Goal: Task Accomplishment & Management: Manage account settings

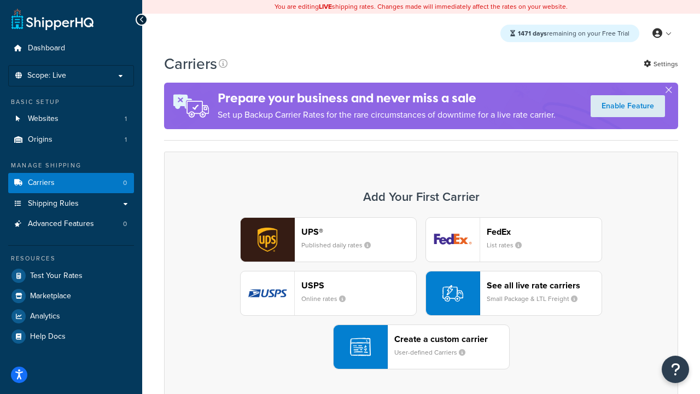
click at [421, 293] on div "UPS® Published daily rates FedEx List rates USPS Online rates See all live rate…" at bounding box center [420, 293] width 491 height 152
click at [544, 231] on header "FedEx" at bounding box center [544, 231] width 115 height 10
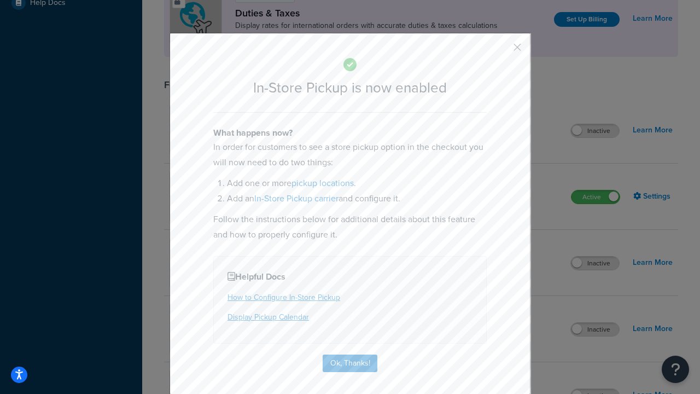
click at [501, 51] on button "button" at bounding box center [501, 51] width 3 height 3
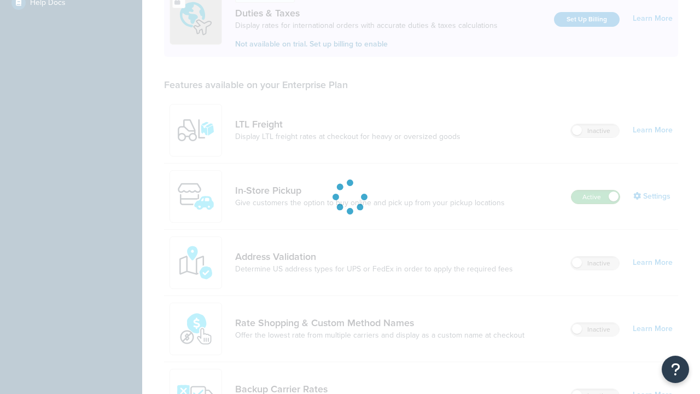
click at [595, 190] on label "Active" at bounding box center [595, 196] width 48 height 13
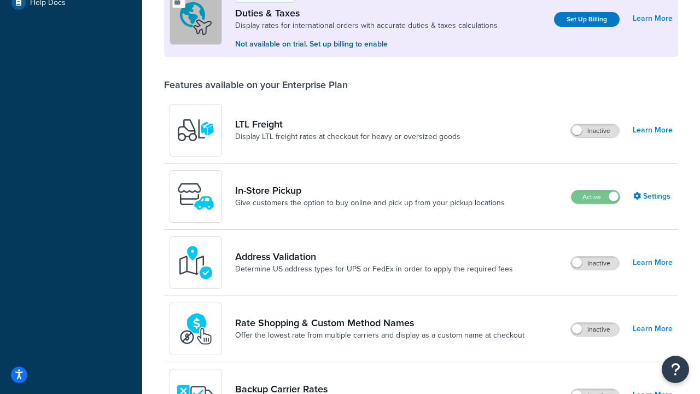
scroll to position [545, 0]
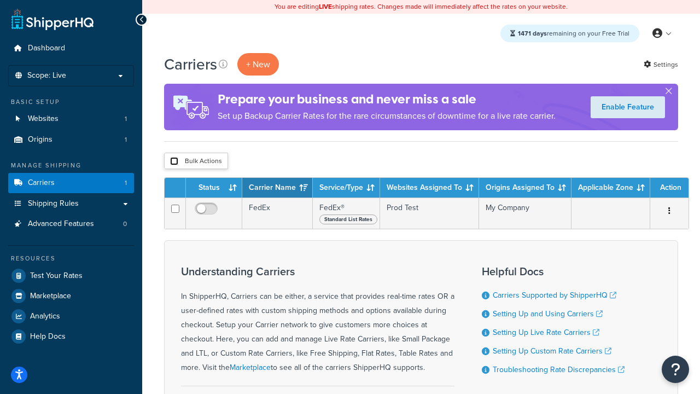
click at [174, 161] on input "checkbox" at bounding box center [174, 161] width 8 height 8
checkbox input "true"
click at [0, 0] on button "Delete" at bounding box center [0, 0] width 0 height 0
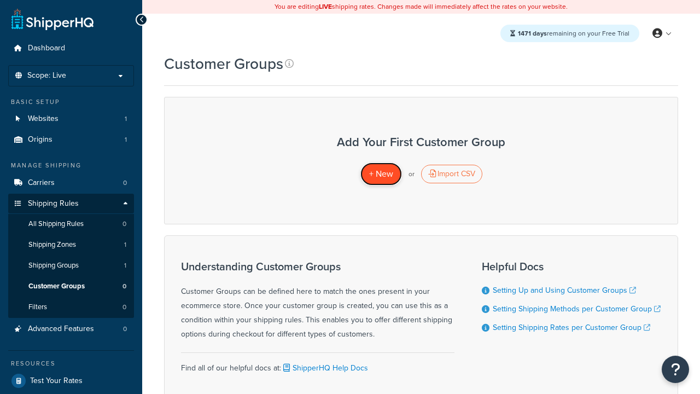
click at [380, 174] on span "+ New" at bounding box center [381, 173] width 24 height 13
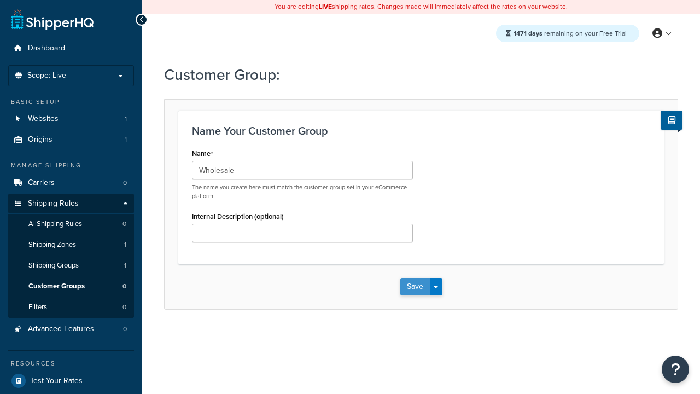
type input "Wholesale"
click at [414, 286] on button "Save" at bounding box center [415, 286] width 30 height 17
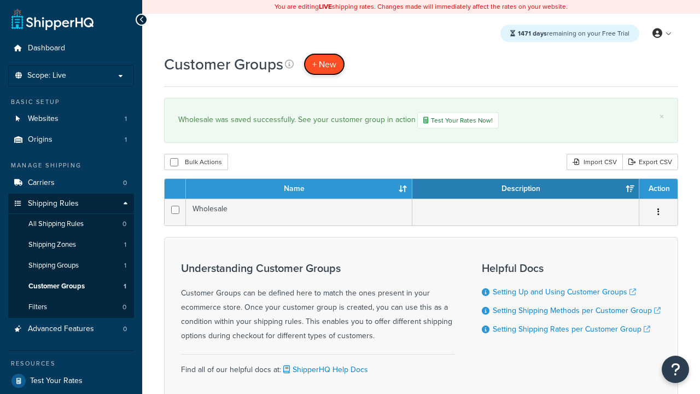
click at [324, 64] on span "+ New" at bounding box center [324, 64] width 24 height 13
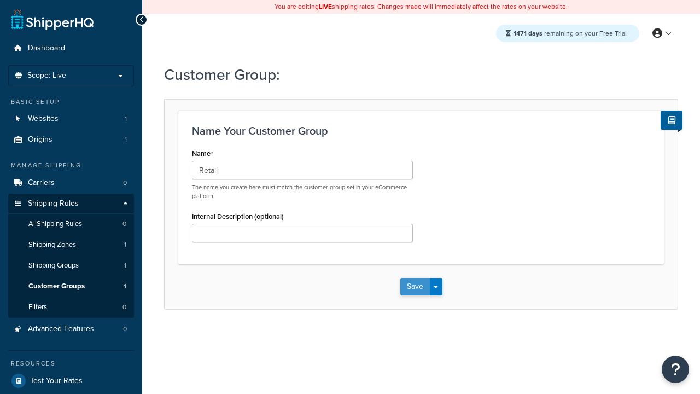
type input "Retail"
click at [414, 286] on button "Save" at bounding box center [415, 286] width 30 height 17
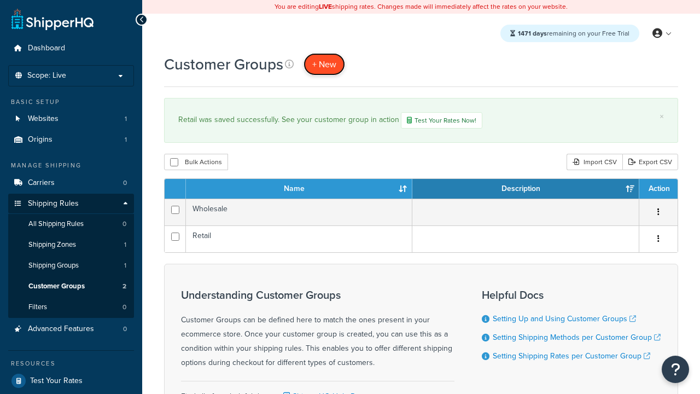
click at [324, 64] on span "+ New" at bounding box center [324, 64] width 24 height 13
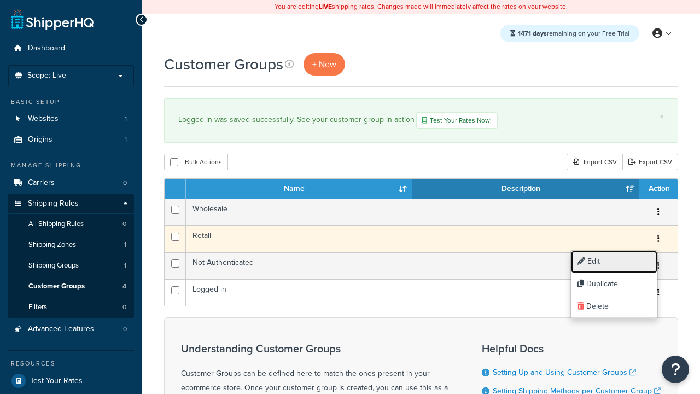
click at [613, 261] on link "Edit" at bounding box center [614, 261] width 86 height 22
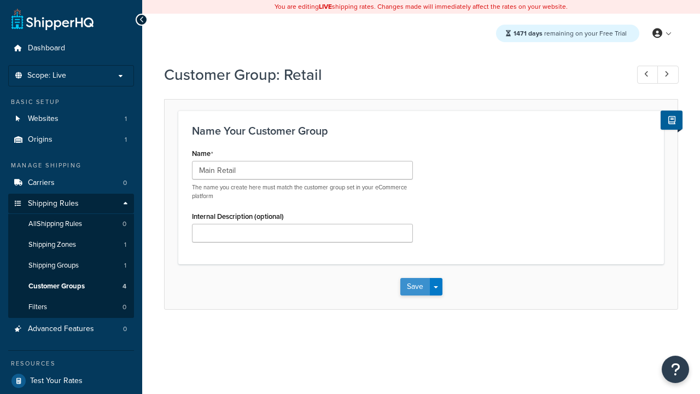
type input "Main Retail"
click at [414, 286] on button "Save" at bounding box center [415, 286] width 30 height 17
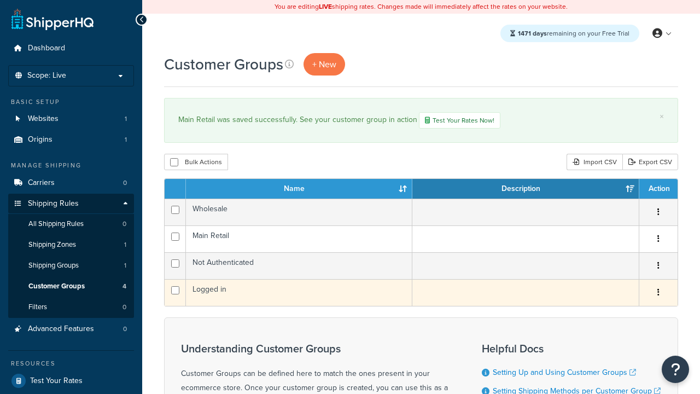
click at [658, 294] on icon "button" at bounding box center [658, 292] width 2 height 8
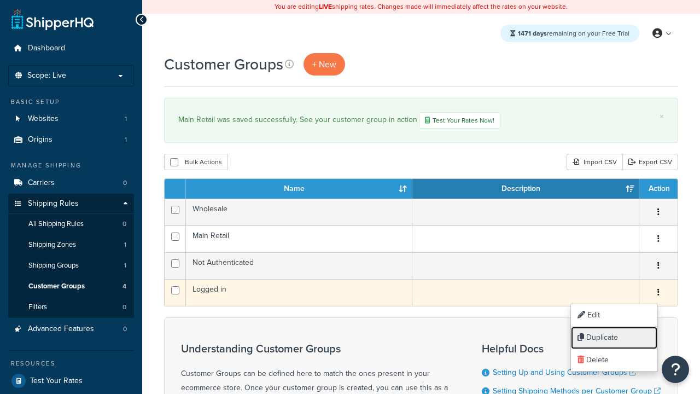
click at [613, 337] on link "Duplicate" at bounding box center [614, 337] width 86 height 22
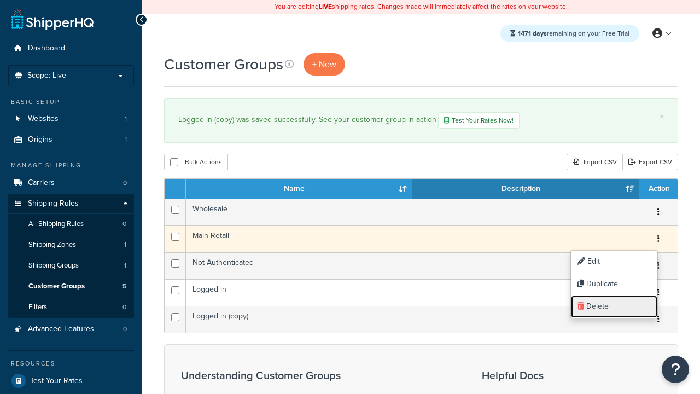
click at [613, 306] on link "Delete" at bounding box center [614, 306] width 86 height 22
